Goal: Information Seeking & Learning: Learn about a topic

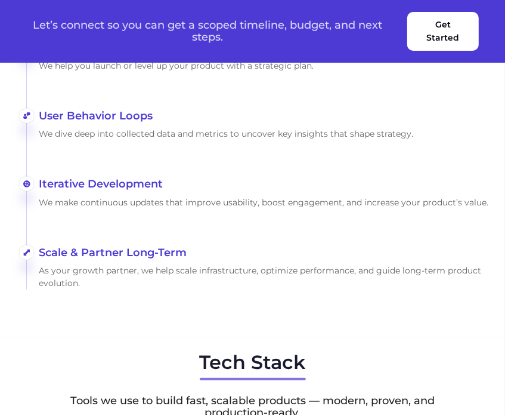
scroll to position [2989, 0]
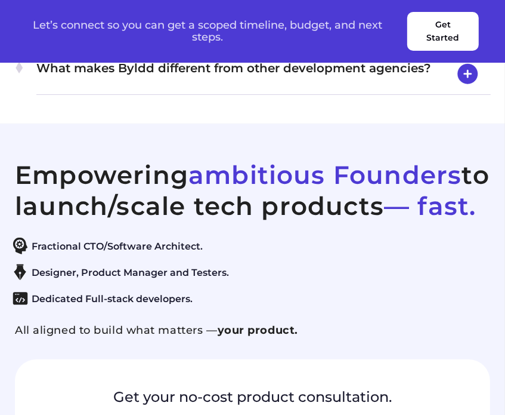
scroll to position [5256, 0]
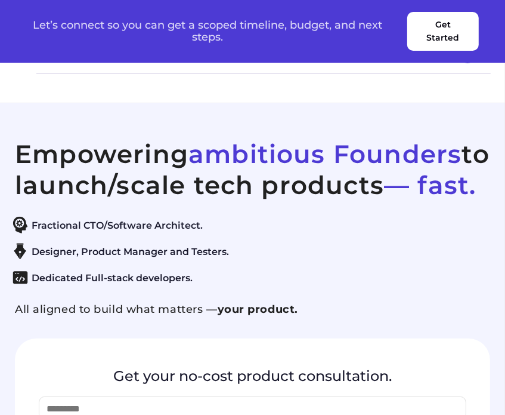
scroll to position [5290, 0]
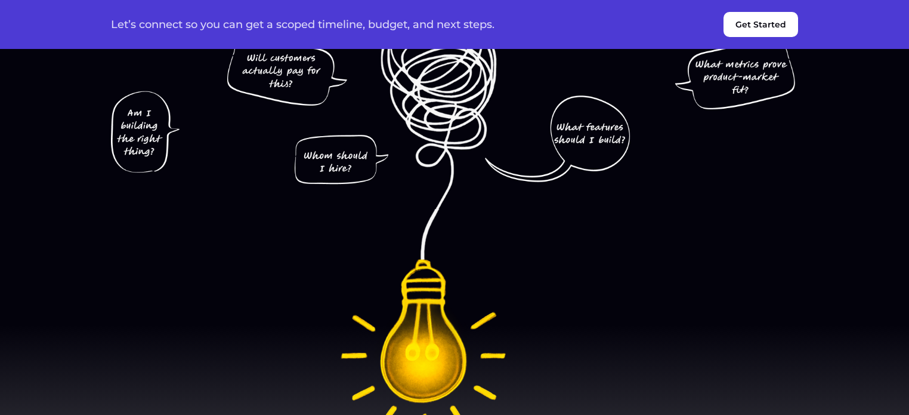
scroll to position [239, 0]
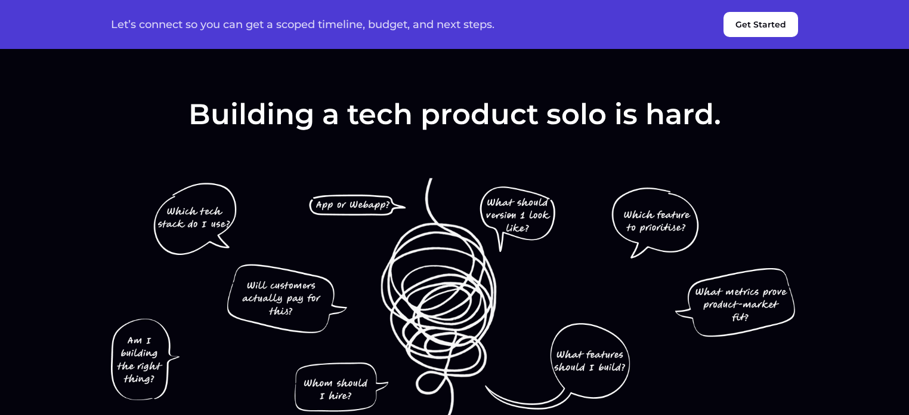
click at [742, 30] on button "Get Started" at bounding box center [761, 24] width 75 height 25
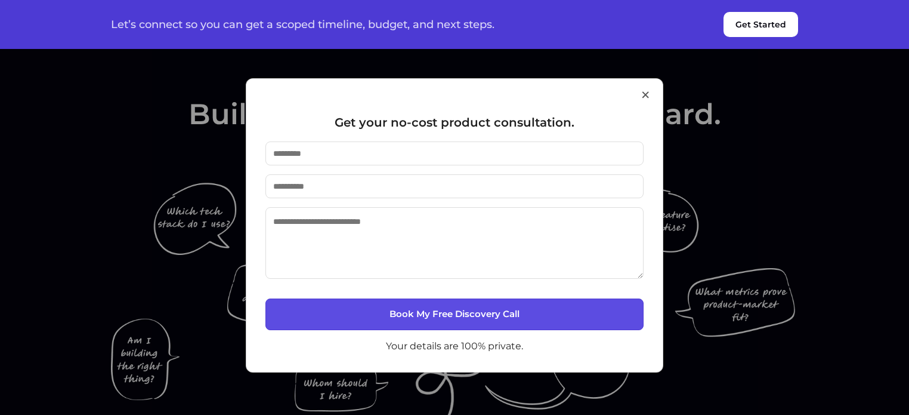
click at [644, 95] on button "×" at bounding box center [645, 94] width 11 height 30
